Goal: Check status: Check status

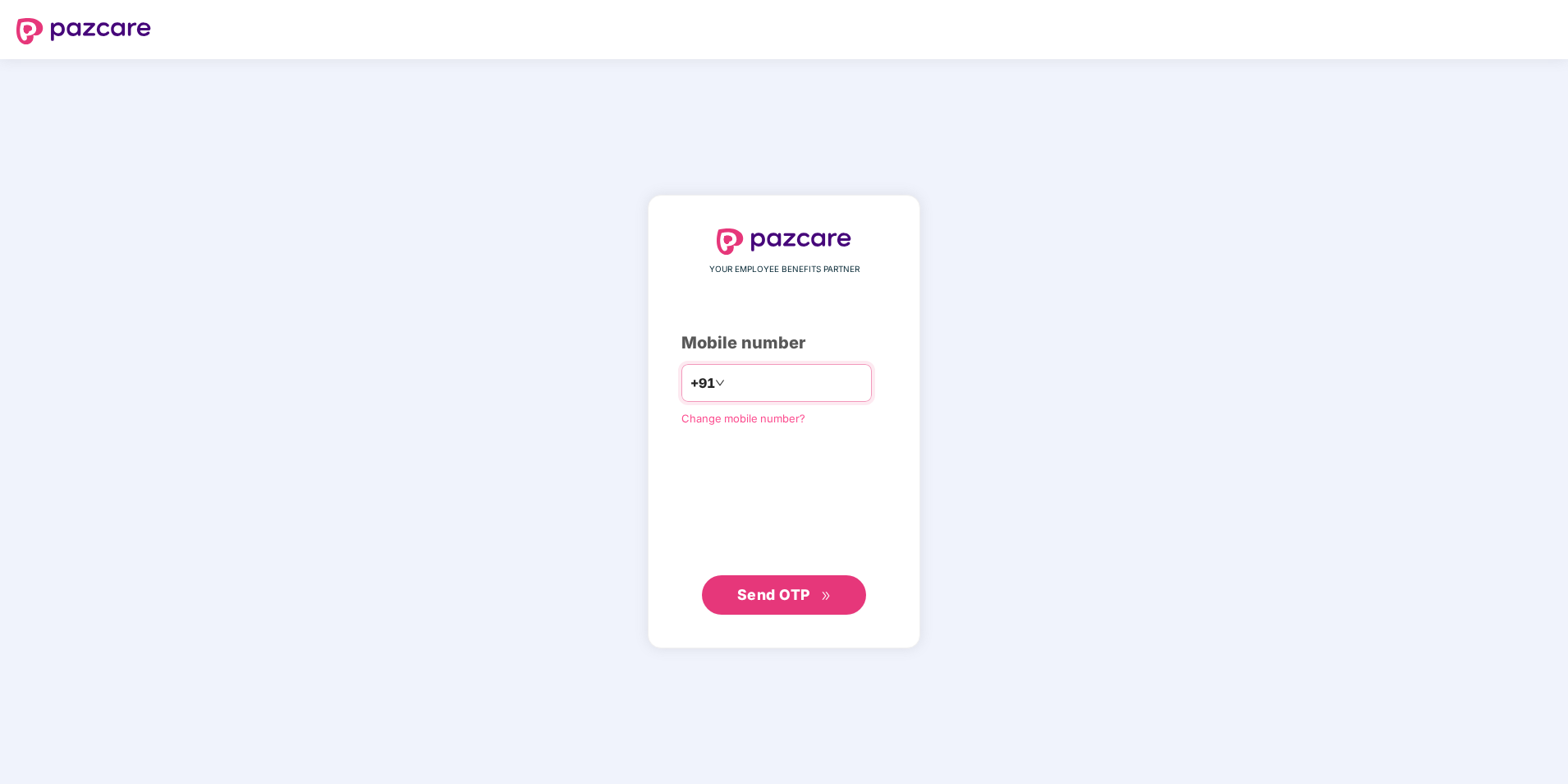
click at [750, 383] on input "number" at bounding box center [796, 383] width 135 height 26
click at [728, 381] on input "**********" at bounding box center [796, 383] width 135 height 26
type input "**********"
click at [788, 590] on span "Send OTP" at bounding box center [774, 594] width 73 height 17
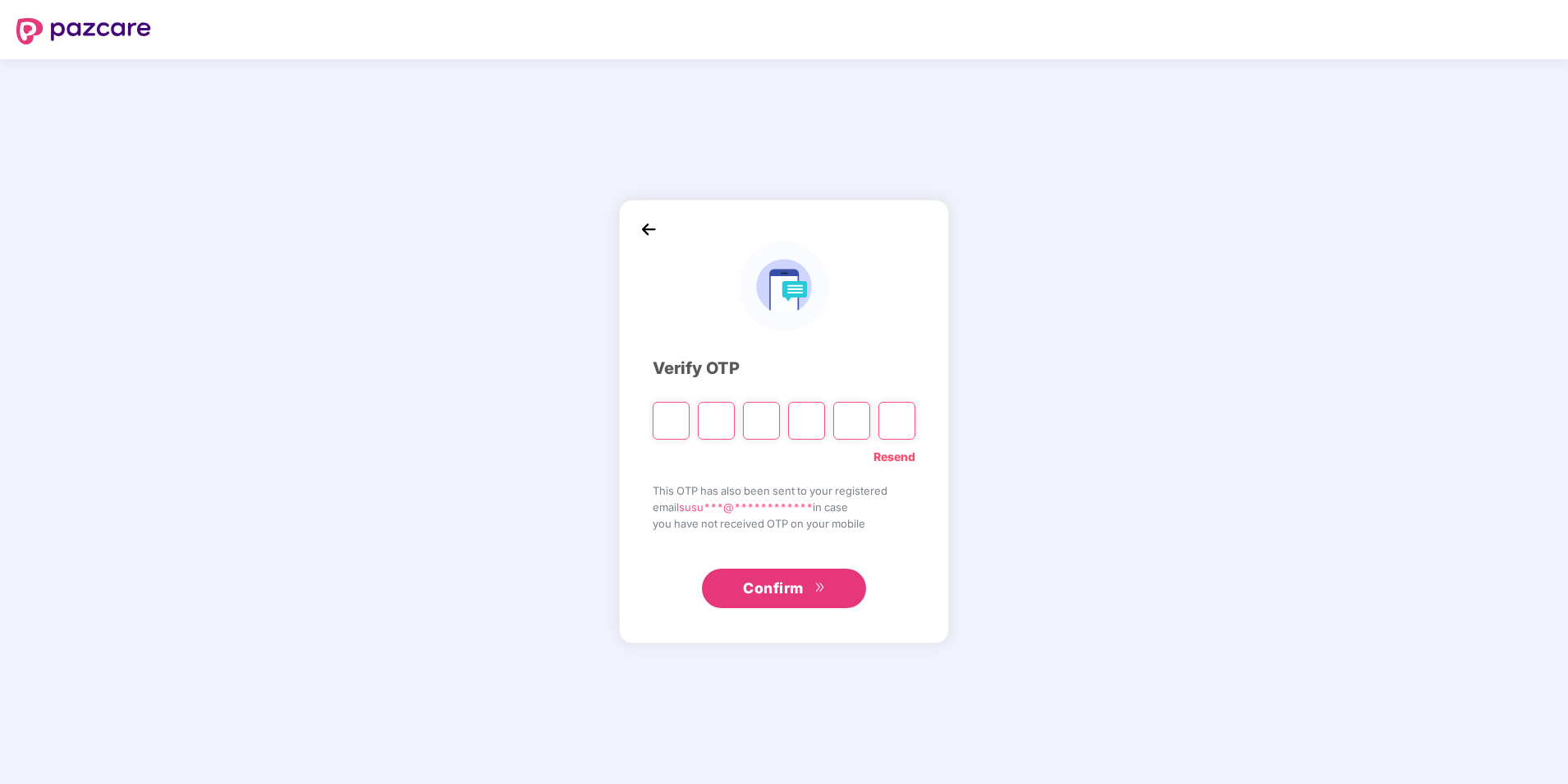
type input "*"
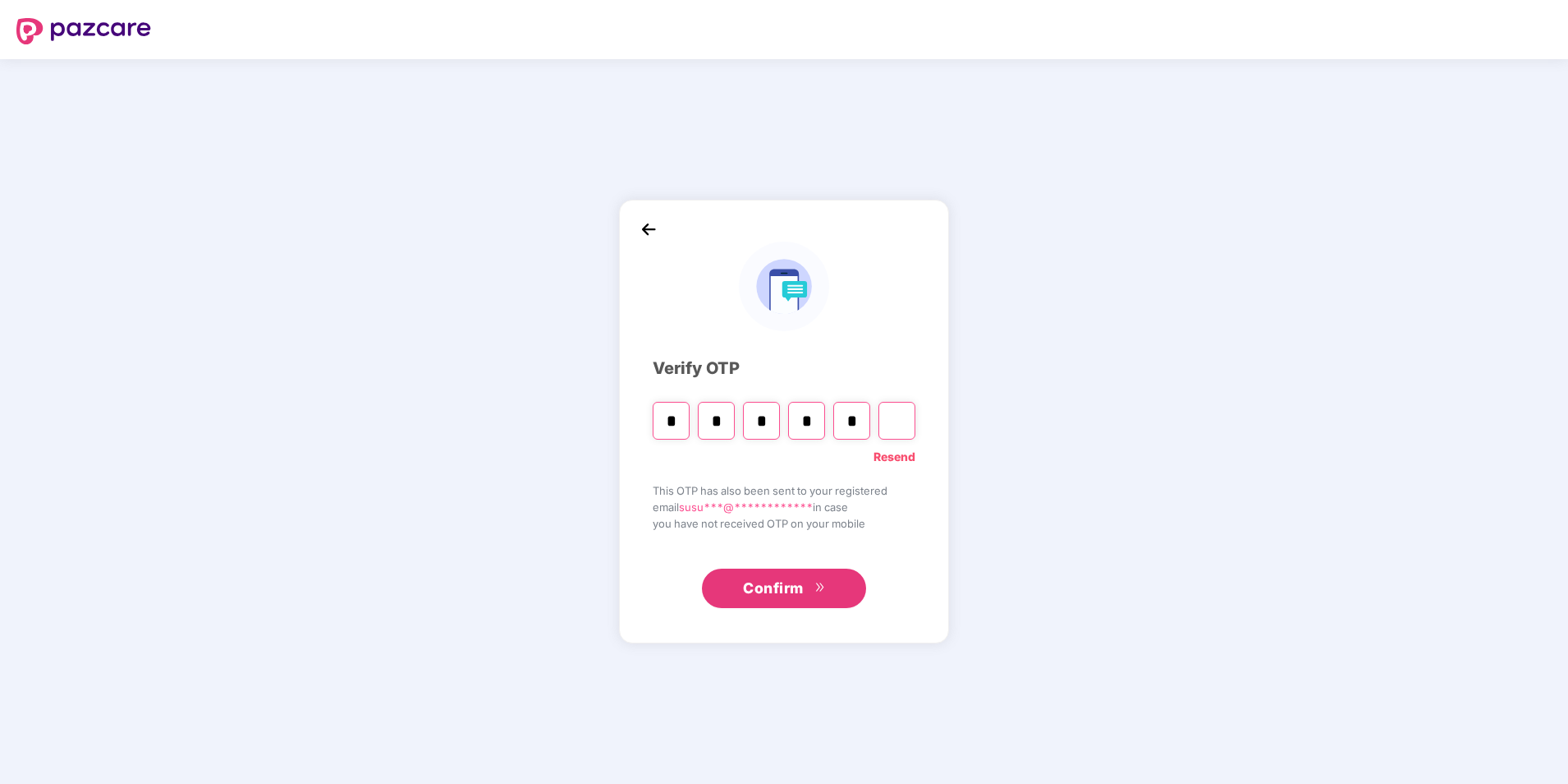
type input "*"
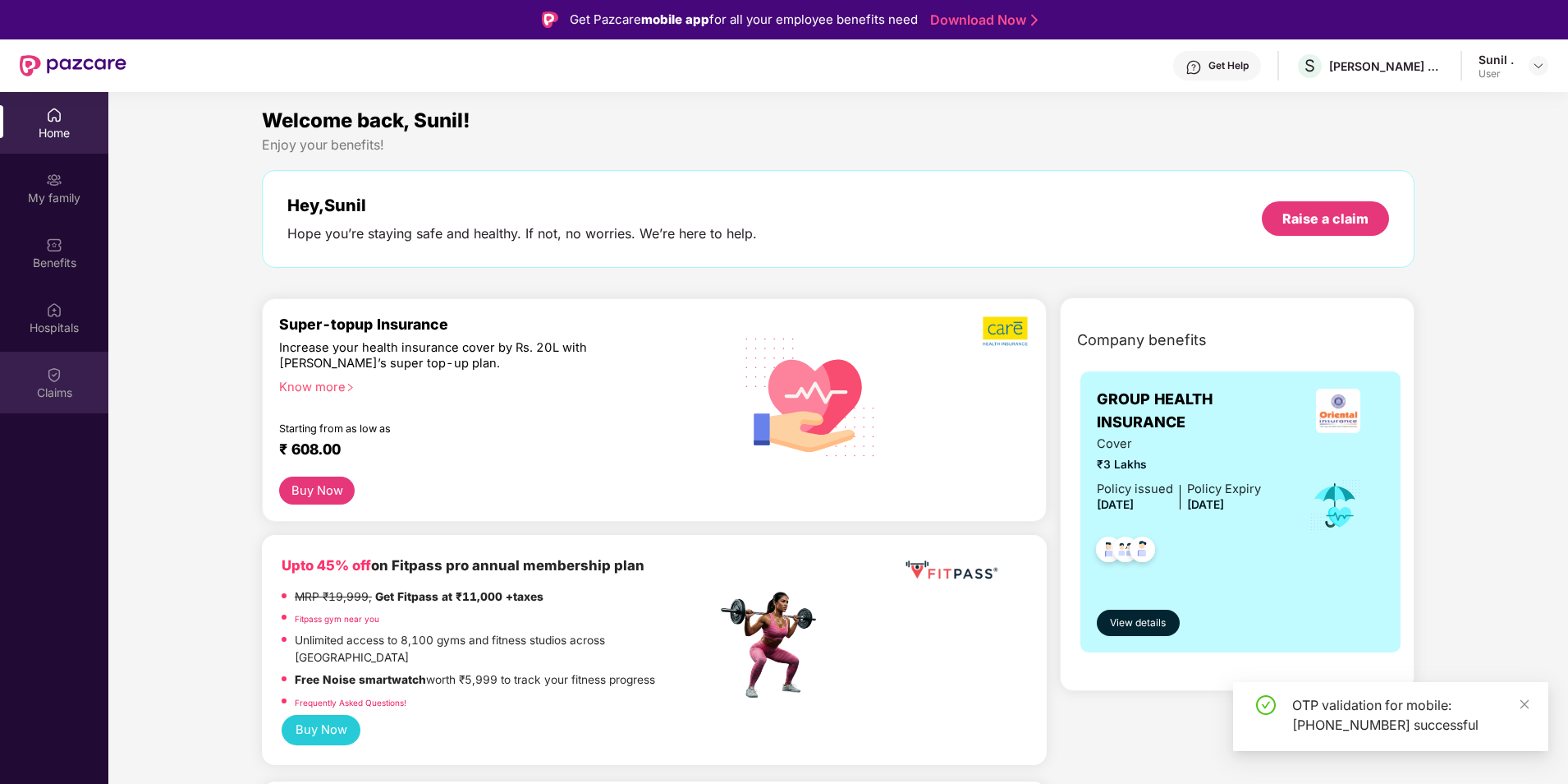
click at [68, 378] on div "Claims" at bounding box center [54, 383] width 109 height 62
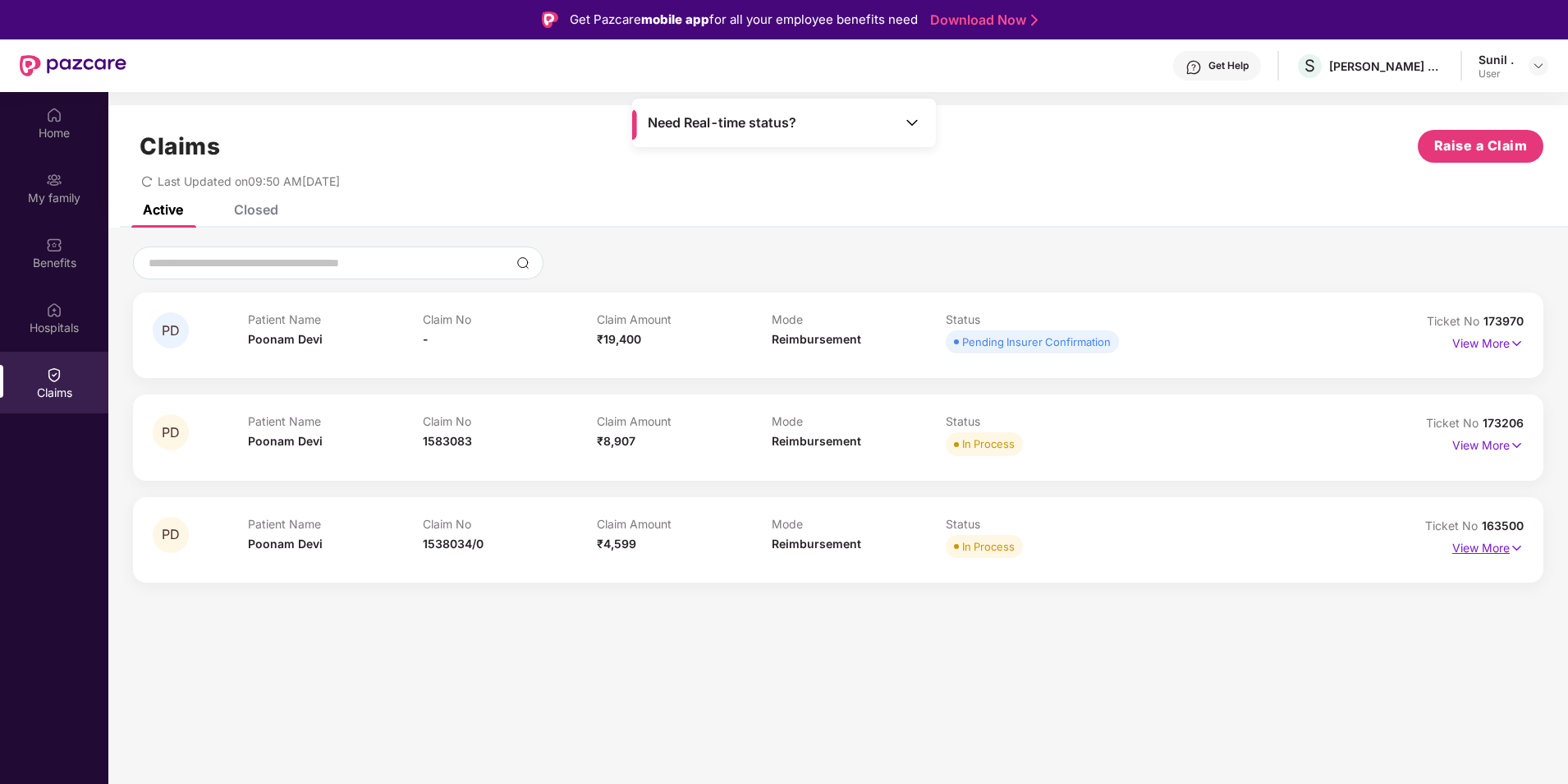
click at [1503, 546] on p "View More" at bounding box center [1487, 546] width 71 height 23
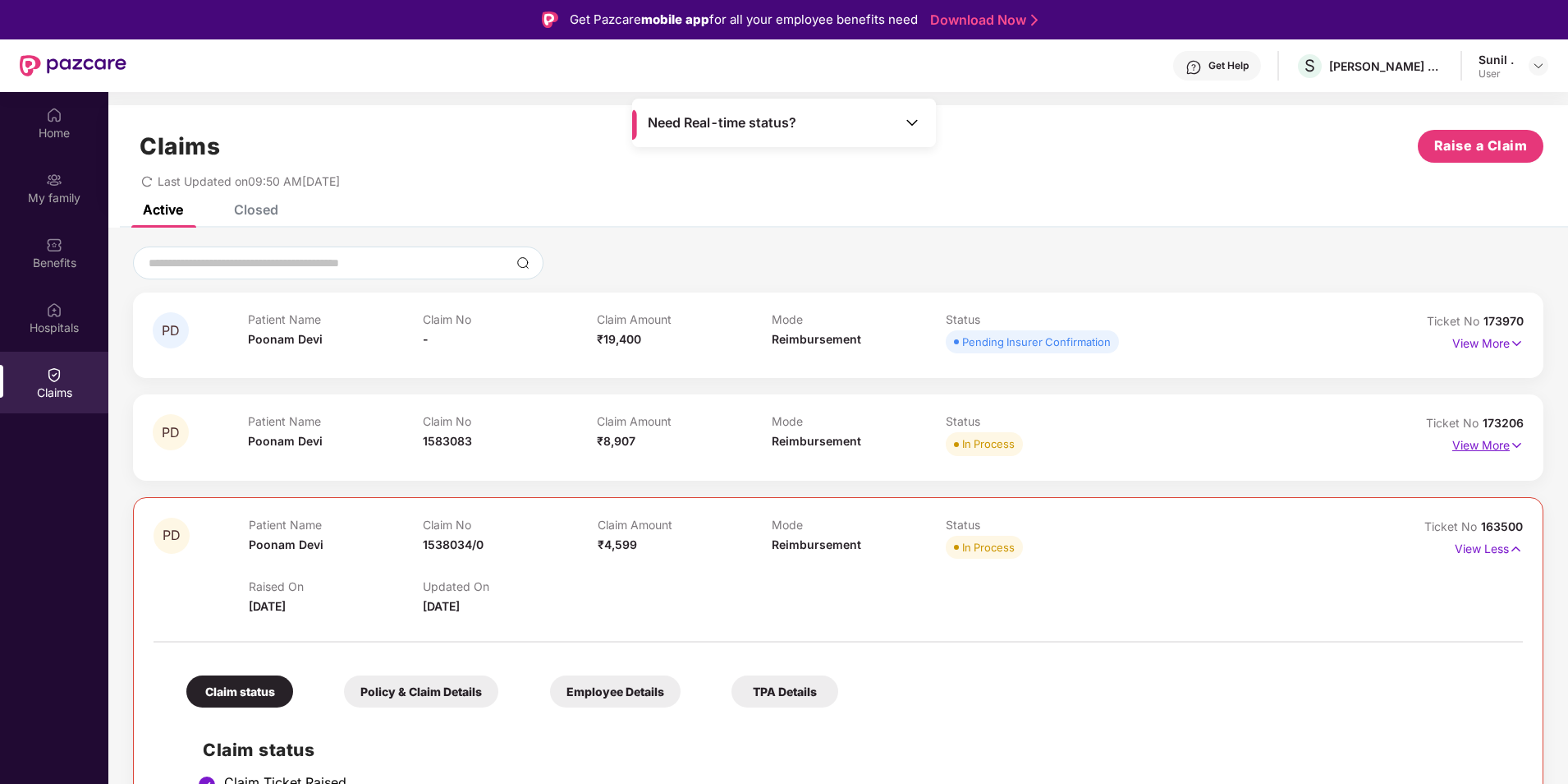
click at [1498, 445] on p "View More" at bounding box center [1487, 444] width 71 height 23
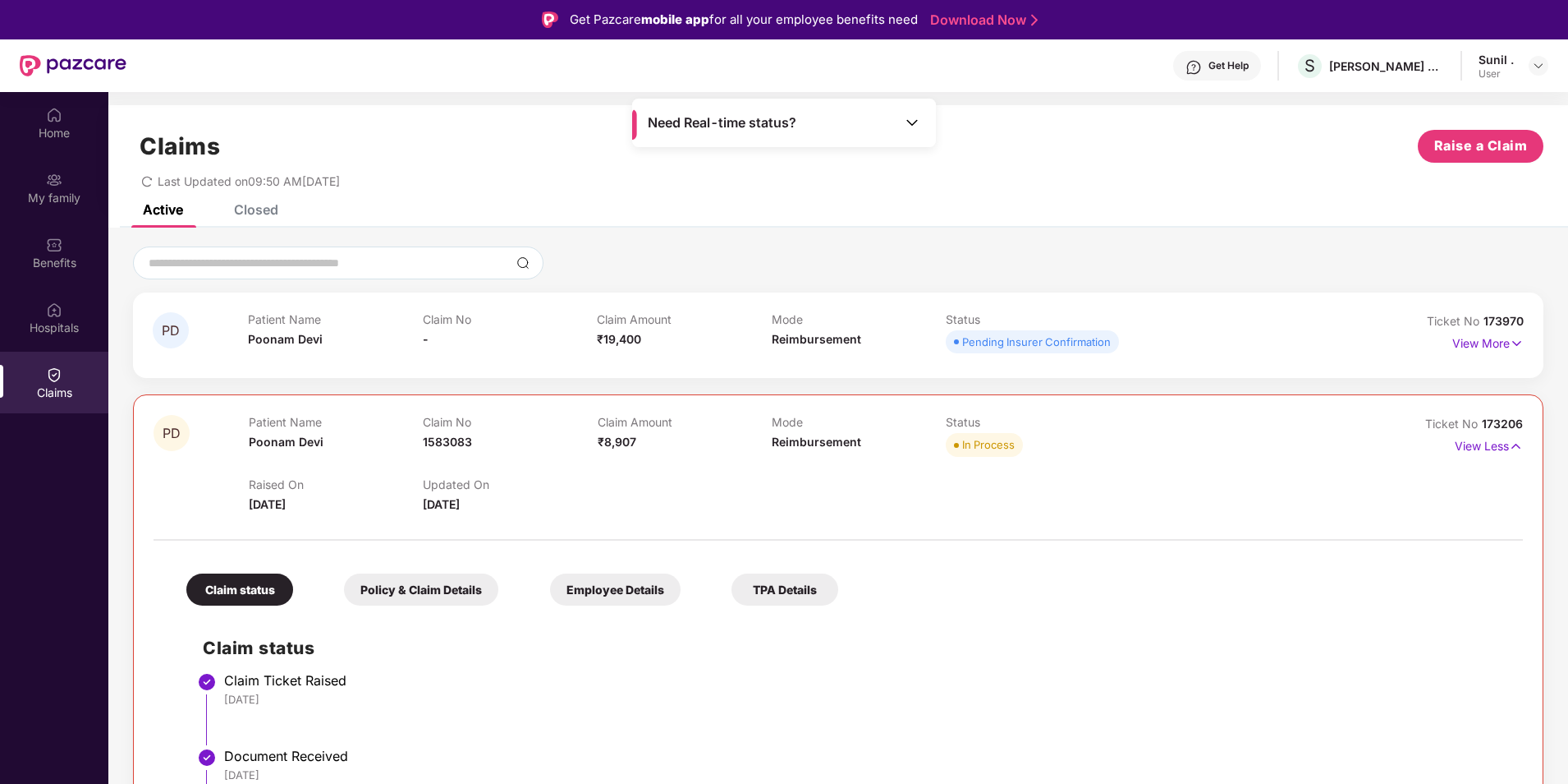
click at [243, 206] on div "Closed" at bounding box center [256, 210] width 44 height 17
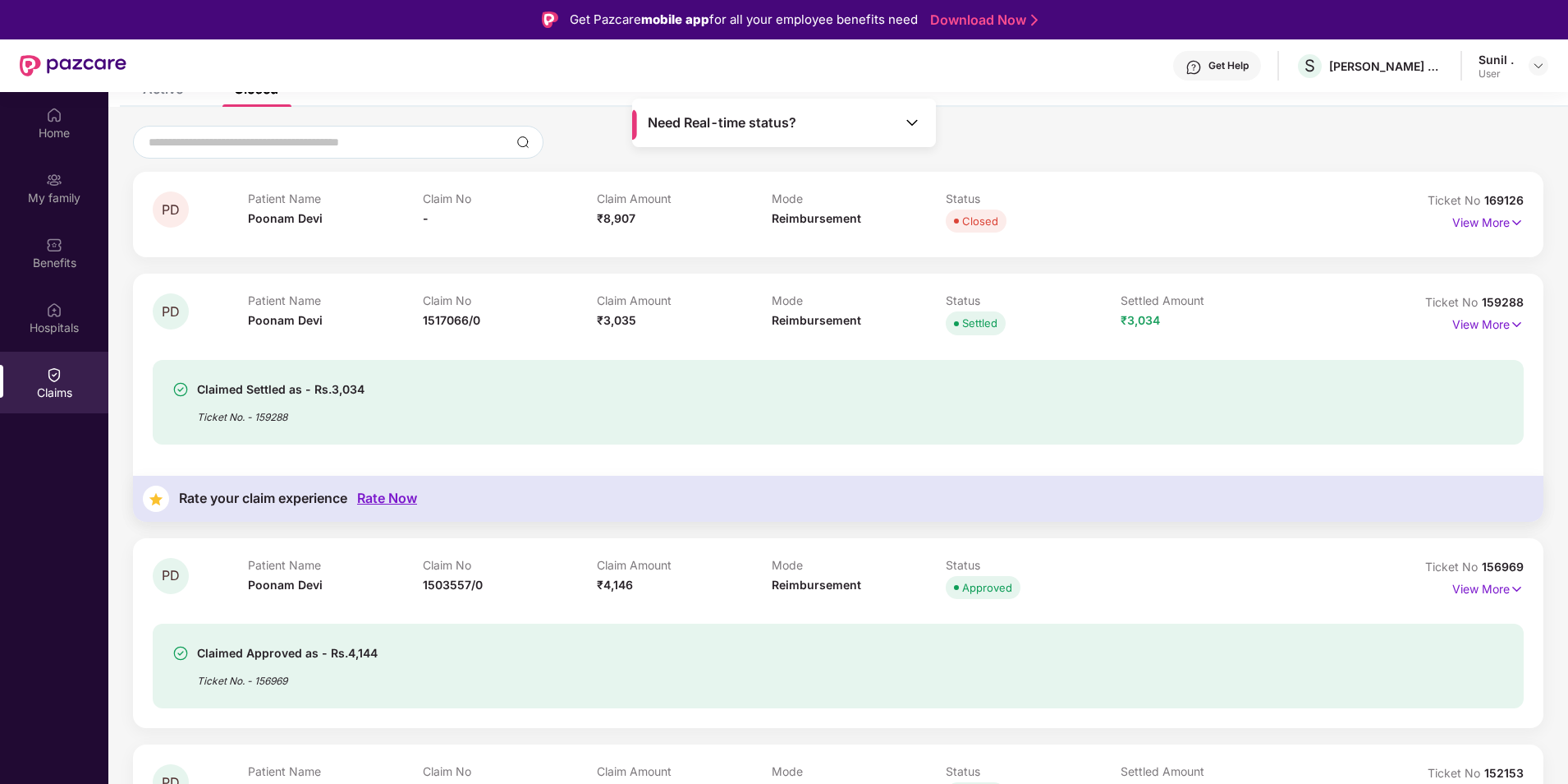
scroll to position [83, 0]
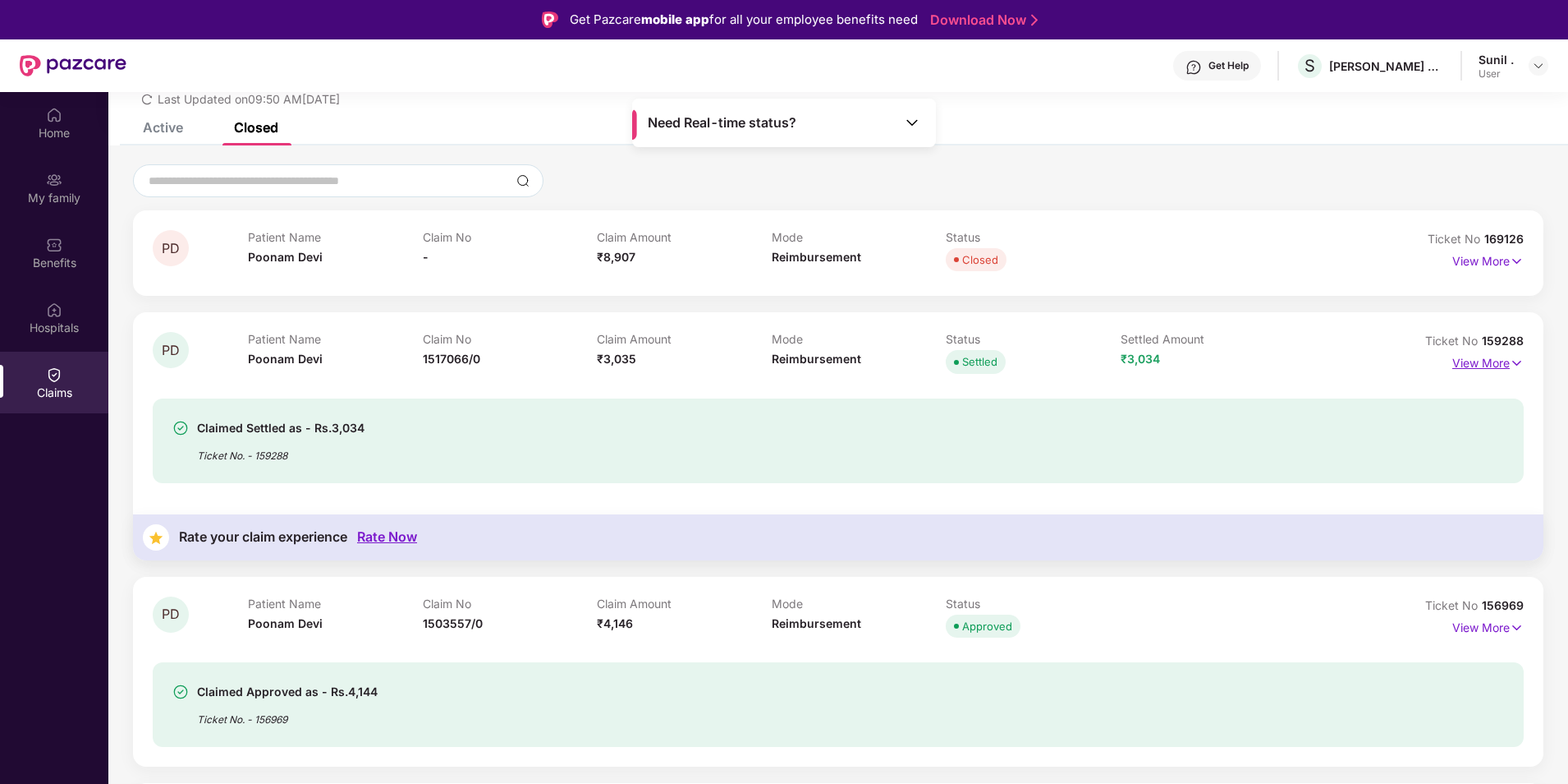
click at [1473, 362] on p "View More" at bounding box center [1487, 361] width 71 height 23
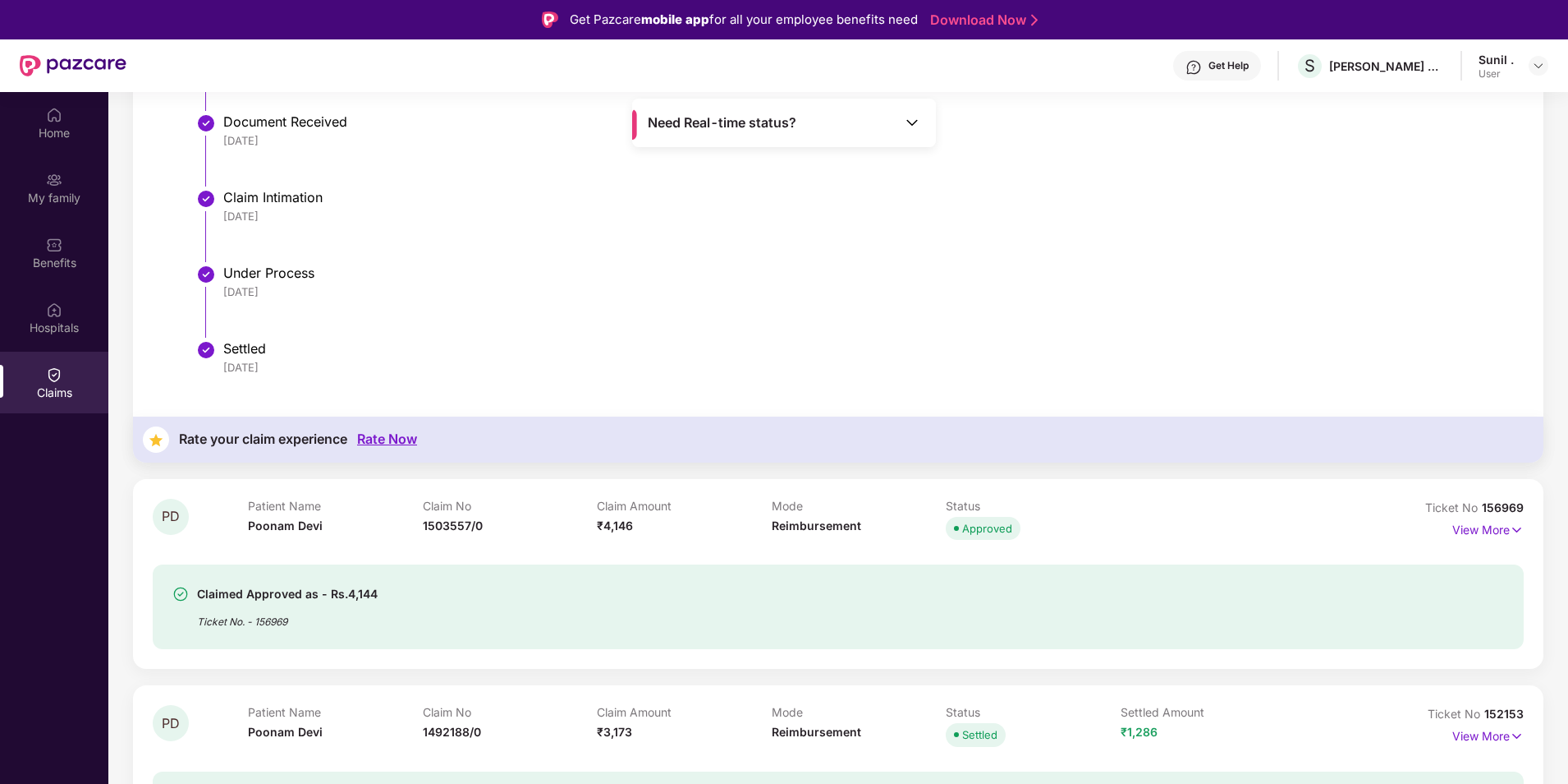
scroll to position [739, 0]
click at [1478, 530] on p "View More" at bounding box center [1487, 526] width 71 height 23
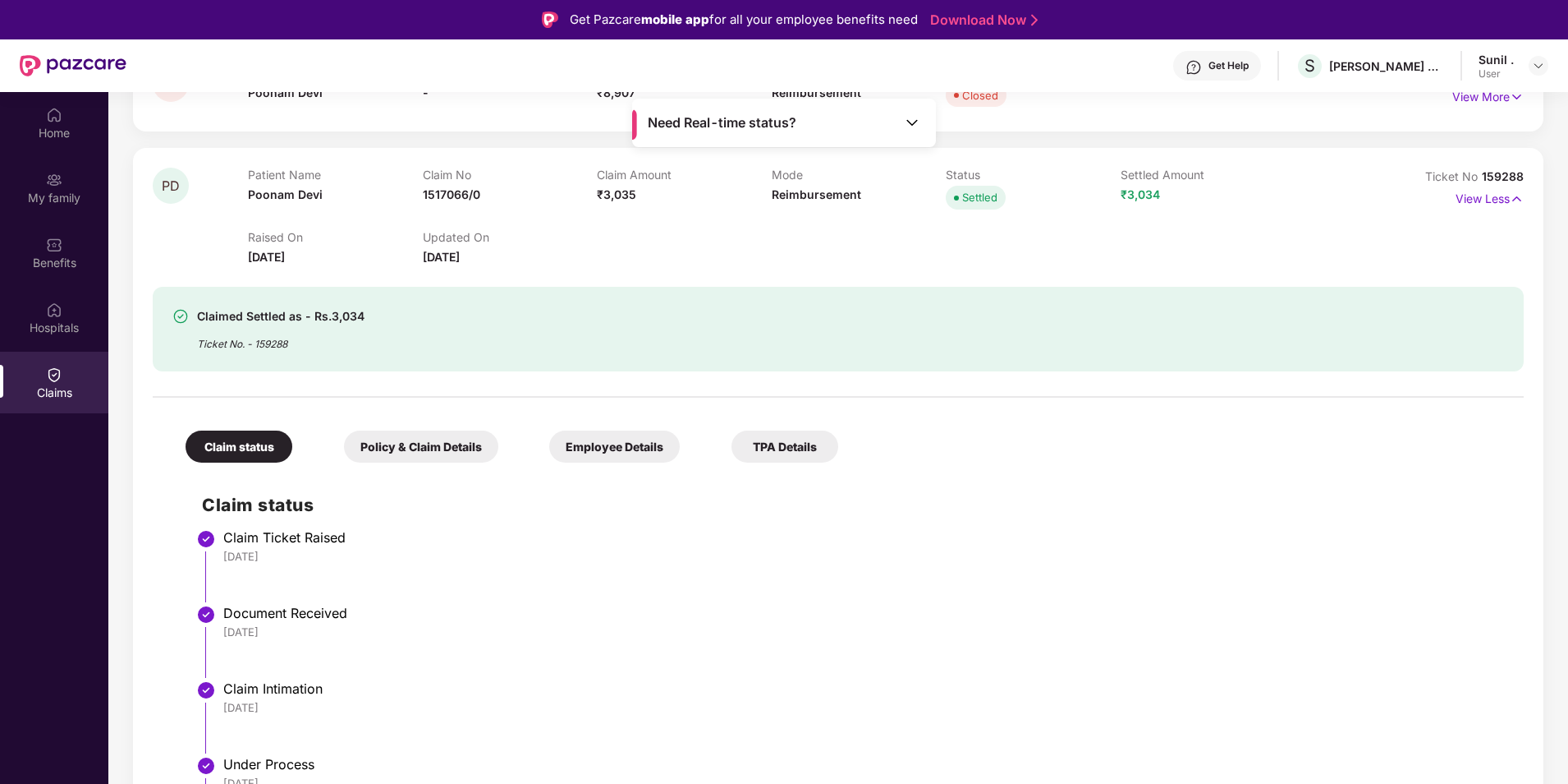
scroll to position [0, 0]
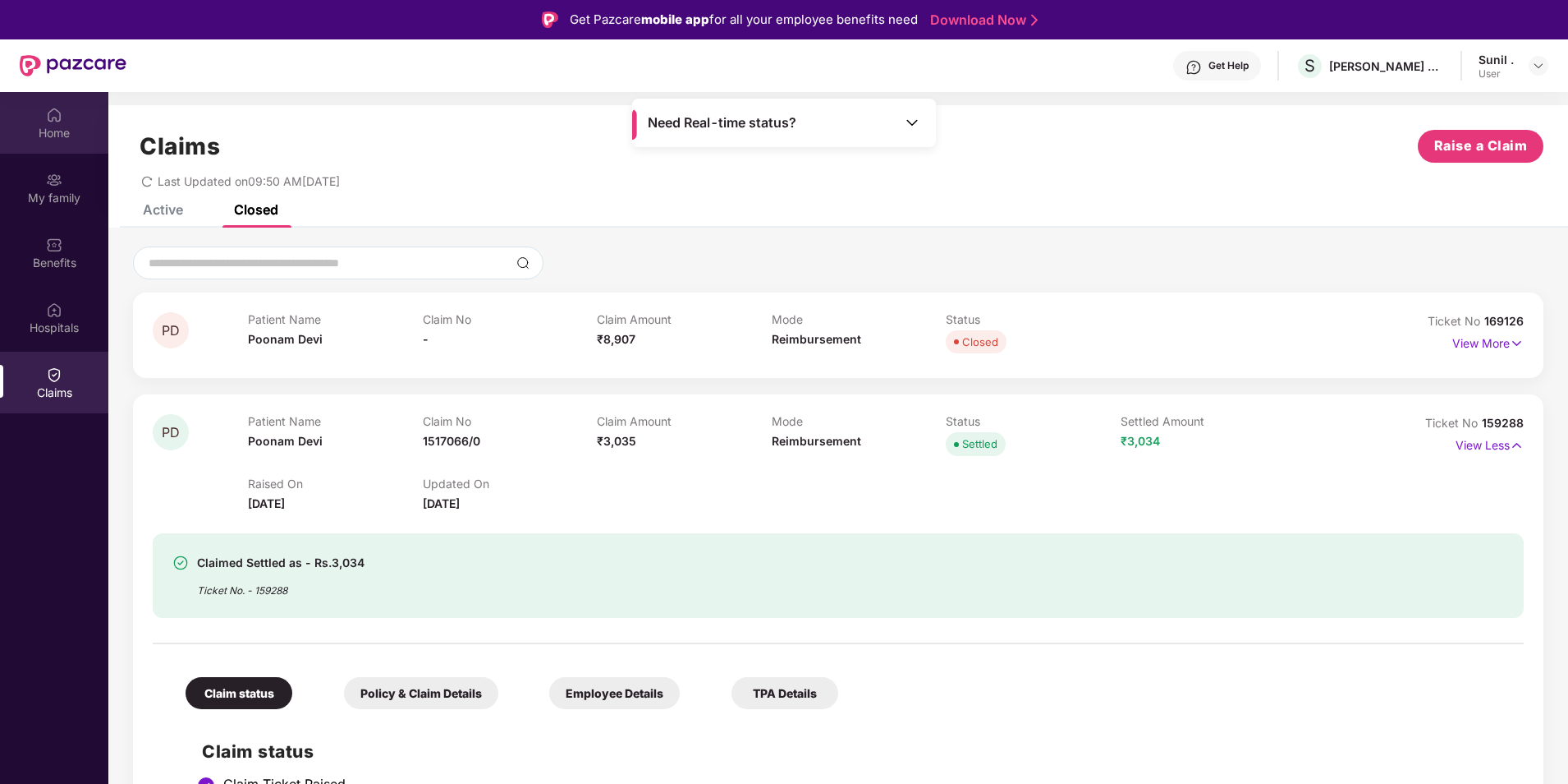
click at [57, 134] on div "Home" at bounding box center [54, 133] width 109 height 17
